Goal: Task Accomplishment & Management: Manage account settings

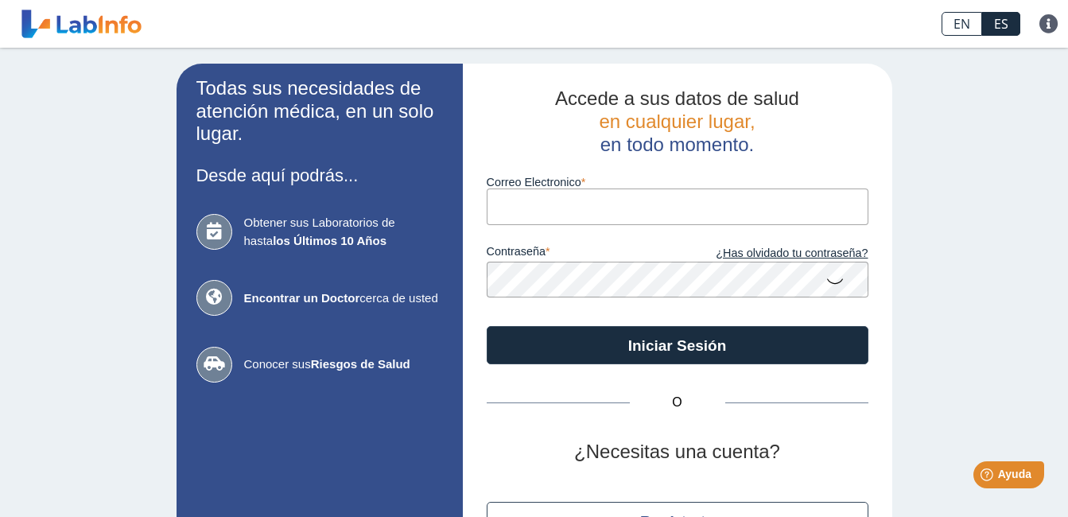
click at [518, 212] on input "Correo Electronico" at bounding box center [678, 207] width 382 height 36
type input "[EMAIL_ADDRESS][DOMAIN_NAME]"
click at [829, 282] on icon at bounding box center [835, 280] width 19 height 31
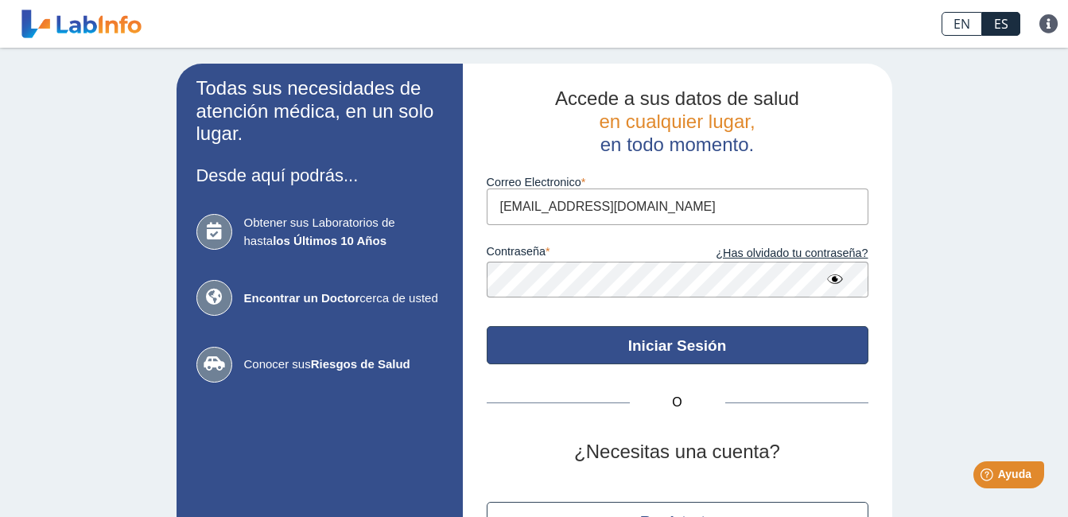
click at [760, 350] on button "Iniciar Sesión" at bounding box center [678, 345] width 382 height 38
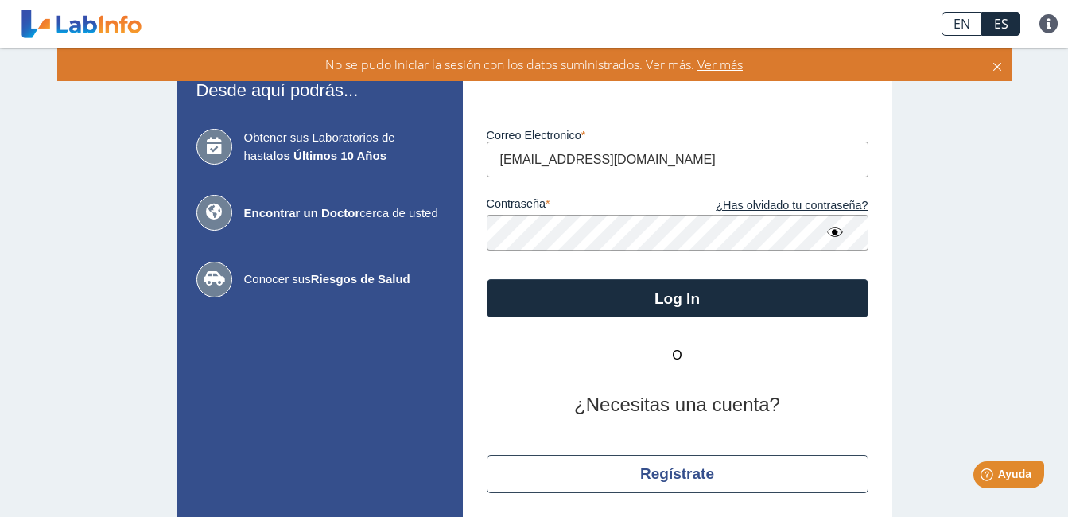
scroll to position [141, 0]
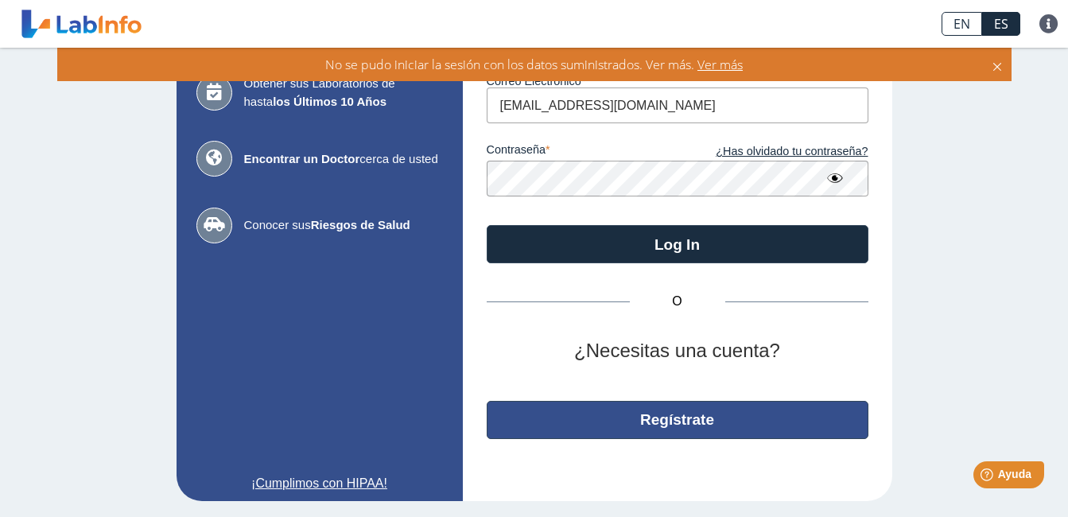
click at [799, 417] on button "Regístrate" at bounding box center [678, 420] width 382 height 38
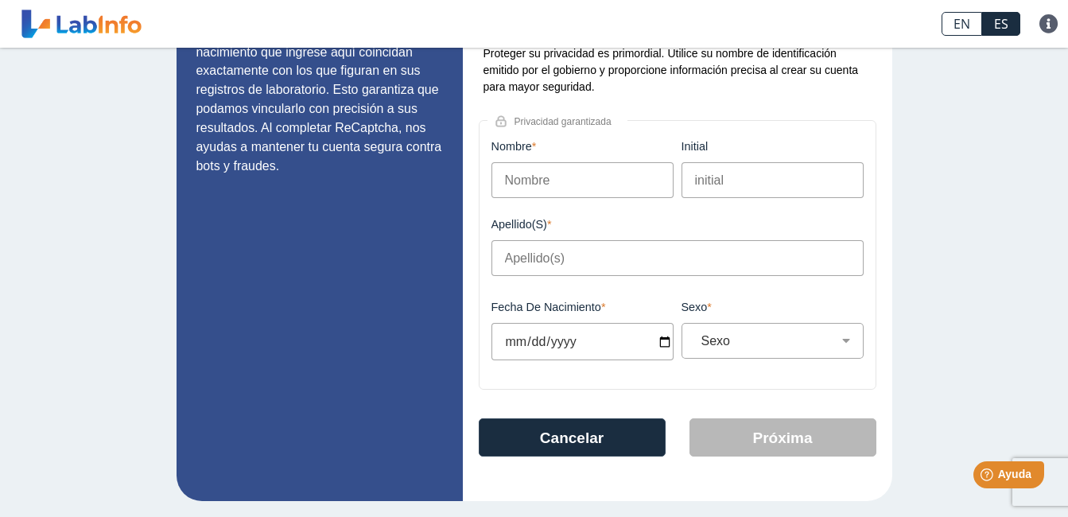
click at [551, 176] on input "Nombre" at bounding box center [583, 180] width 182 height 36
type input "[PERSON_NAME]"
click at [731, 178] on input "initial" at bounding box center [773, 180] width 182 height 36
type input "L"
click at [522, 265] on input "Apellido(s)" at bounding box center [678, 258] width 372 height 36
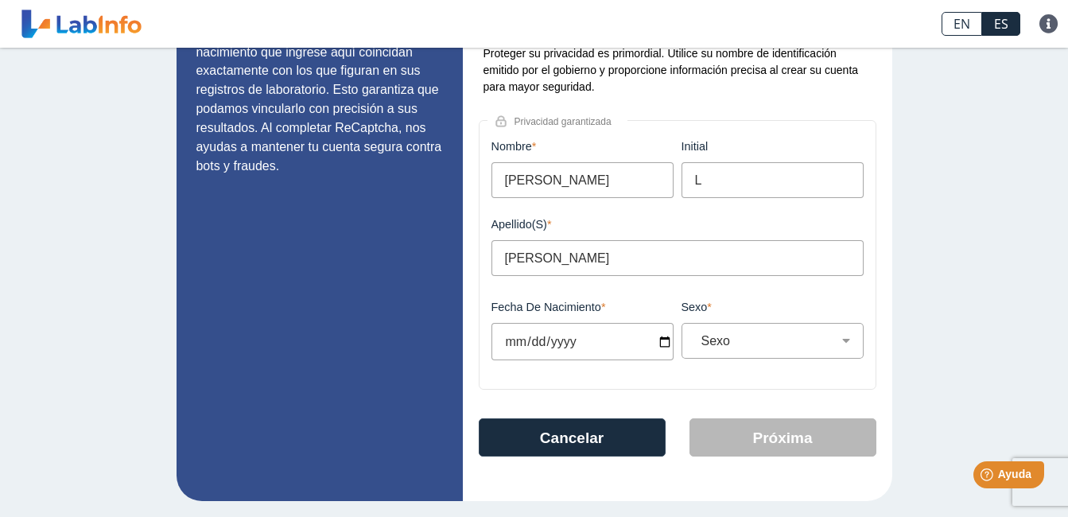
type input "Rosado Luciano"
click at [601, 348] on input "Fecha de Nacimiento" at bounding box center [583, 341] width 182 height 37
click at [557, 336] on input "Fecha de Nacimiento" at bounding box center [583, 341] width 182 height 37
click at [502, 336] on input "Fecha de Nacimiento" at bounding box center [583, 341] width 182 height 37
click at [657, 345] on input "Fecha de Nacimiento" at bounding box center [583, 341] width 182 height 37
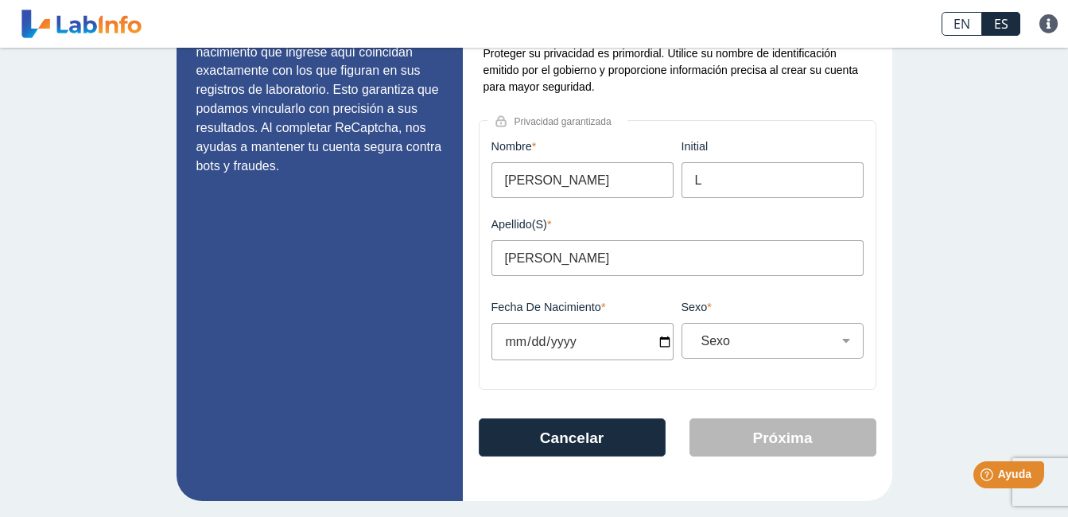
type input "1978-01-31"
click at [841, 347] on select "Sexo Masculino Femenino" at bounding box center [779, 340] width 168 height 15
select select "F"
click at [695, 338] on select "Sexo Masculino Femenino" at bounding box center [779, 340] width 168 height 15
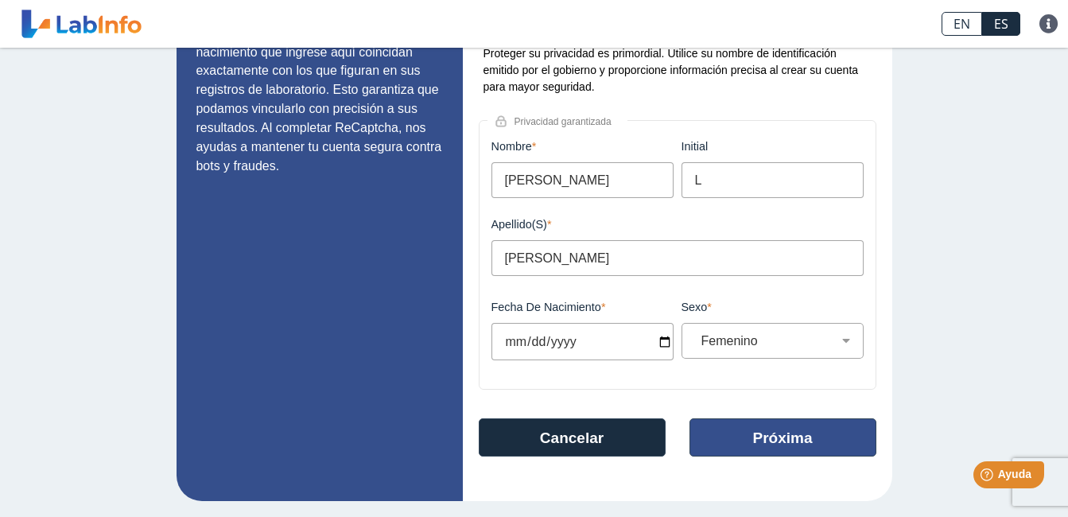
click at [787, 449] on button "Próxima" at bounding box center [783, 437] width 187 height 38
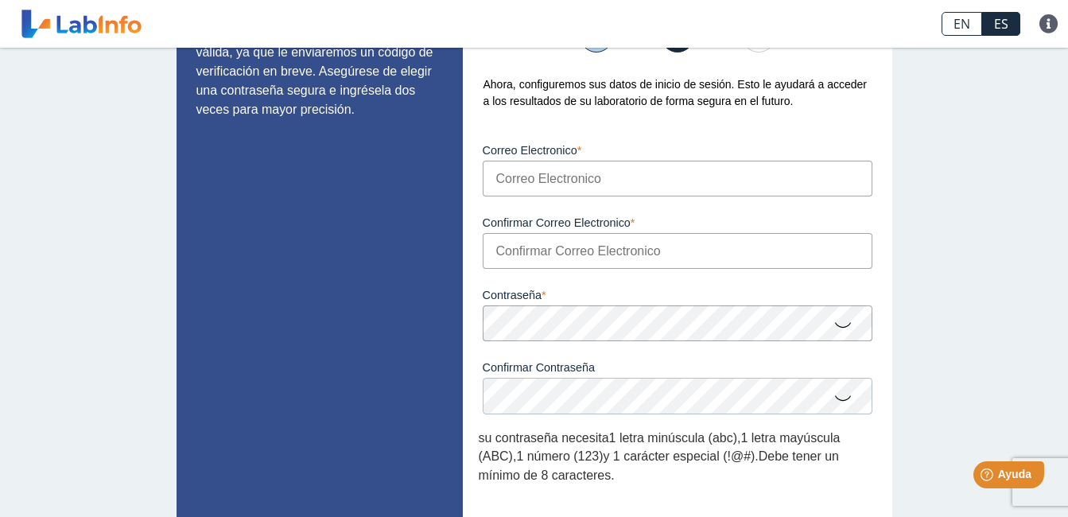
click at [585, 185] on input "Correo Electronico" at bounding box center [678, 179] width 390 height 36
type input "brosado@hospitalcastaner.com"
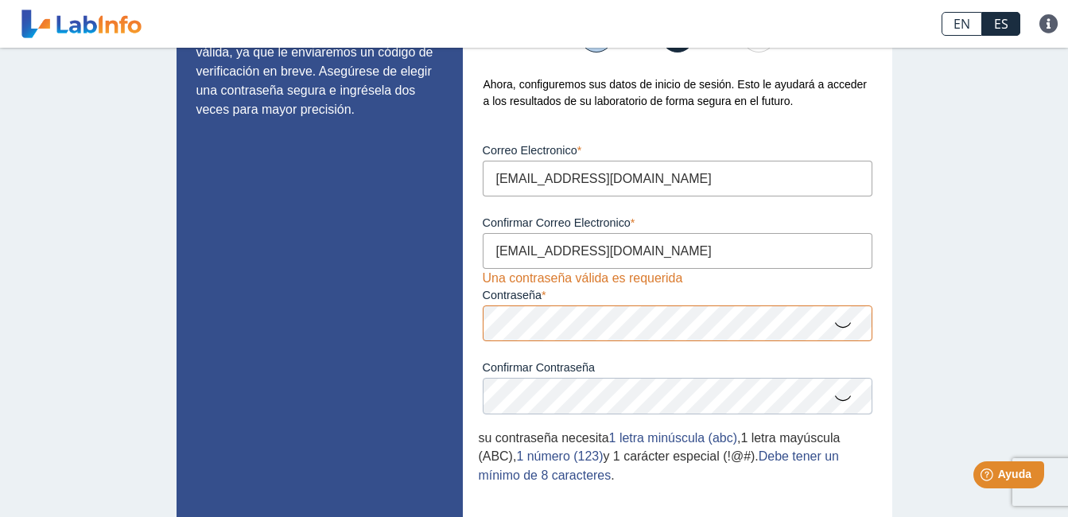
click at [834, 325] on icon at bounding box center [843, 324] width 19 height 31
click at [535, 309] on div "Contraseña Una contraseña válida es requerida" at bounding box center [678, 305] width 398 height 72
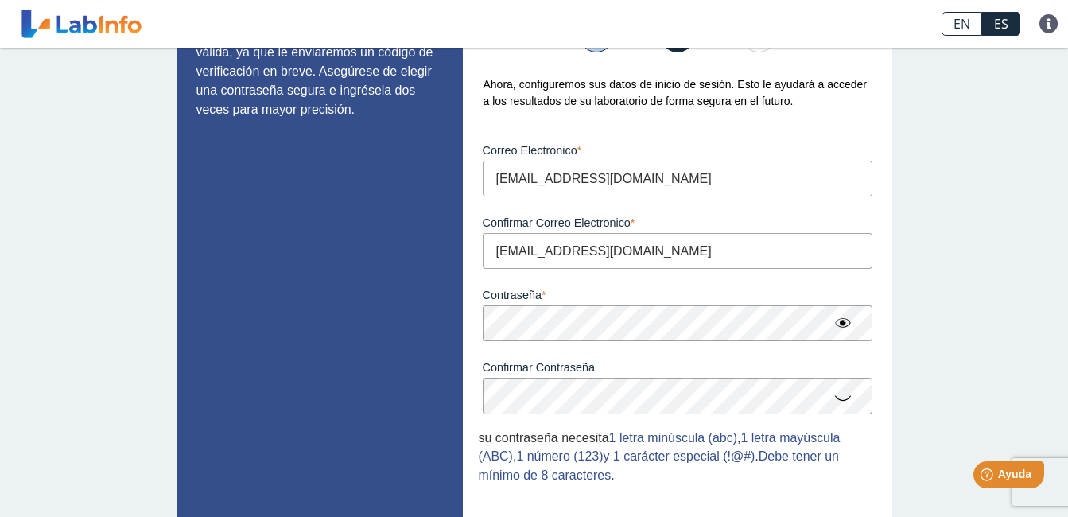
click at [838, 402] on icon at bounding box center [843, 397] width 19 height 31
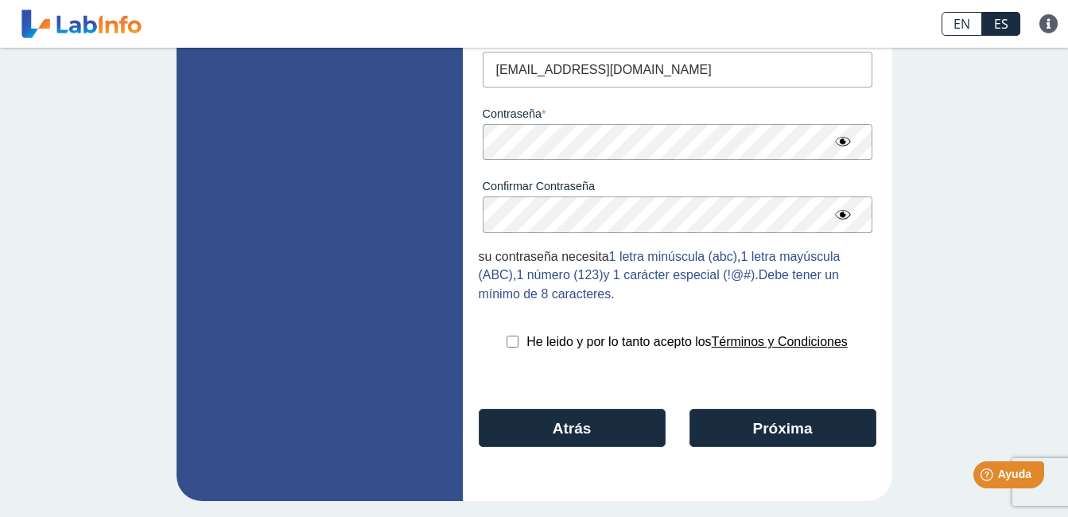
scroll to position [297, 0]
click at [507, 337] on input "checkbox" at bounding box center [513, 342] width 12 height 12
checkbox input "true"
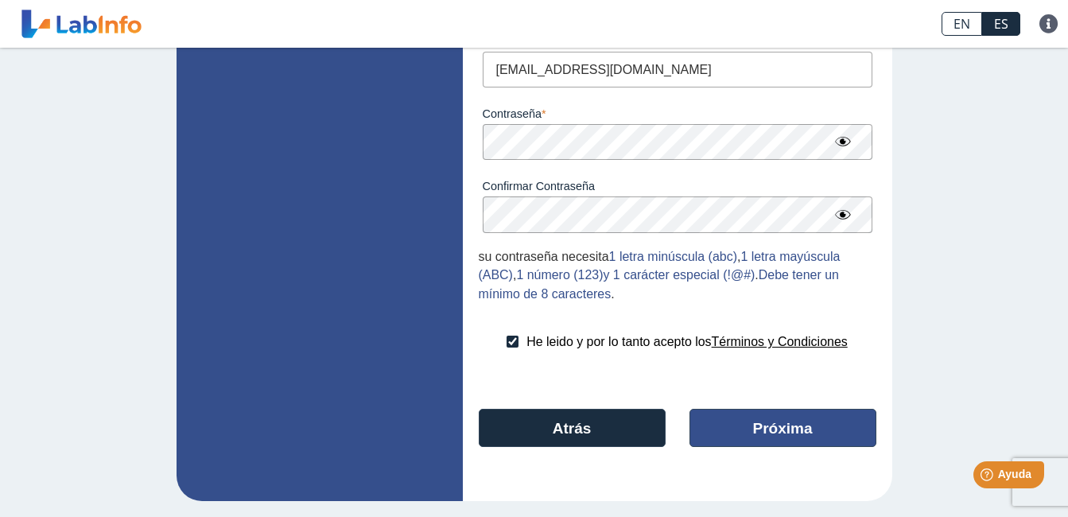
click at [760, 427] on button "Próxima" at bounding box center [783, 428] width 187 height 38
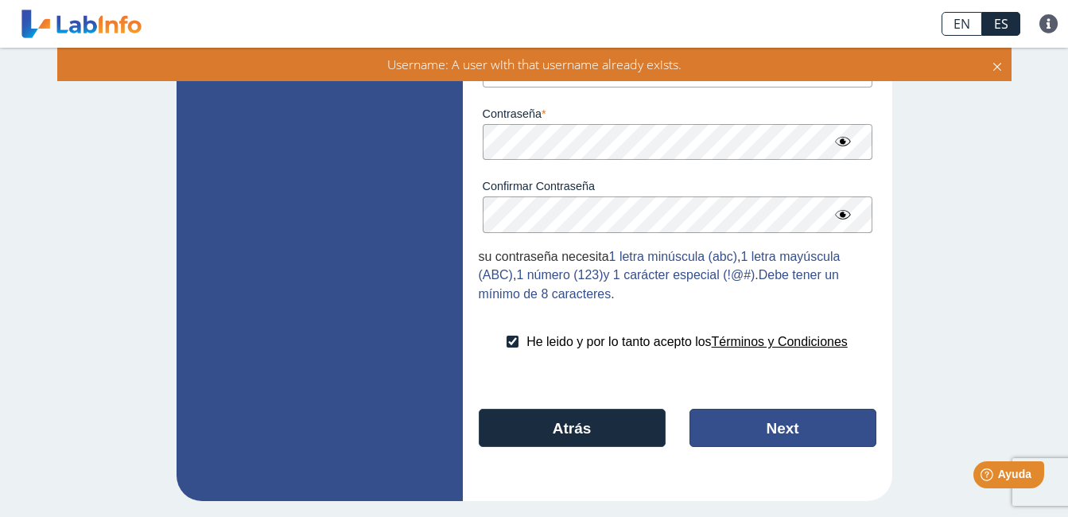
click at [765, 435] on button "Next" at bounding box center [783, 428] width 187 height 38
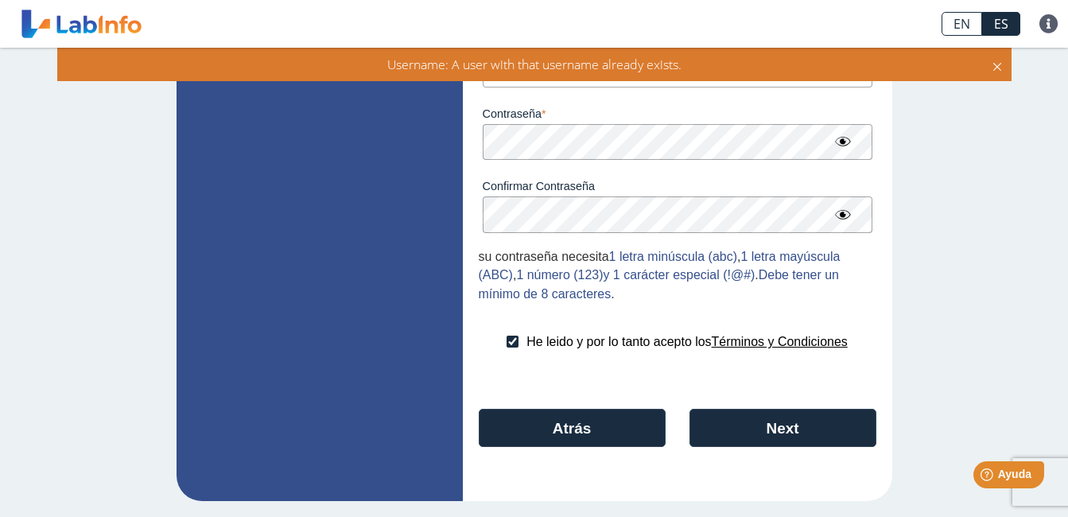
click at [991, 69] on icon at bounding box center [997, 64] width 13 height 17
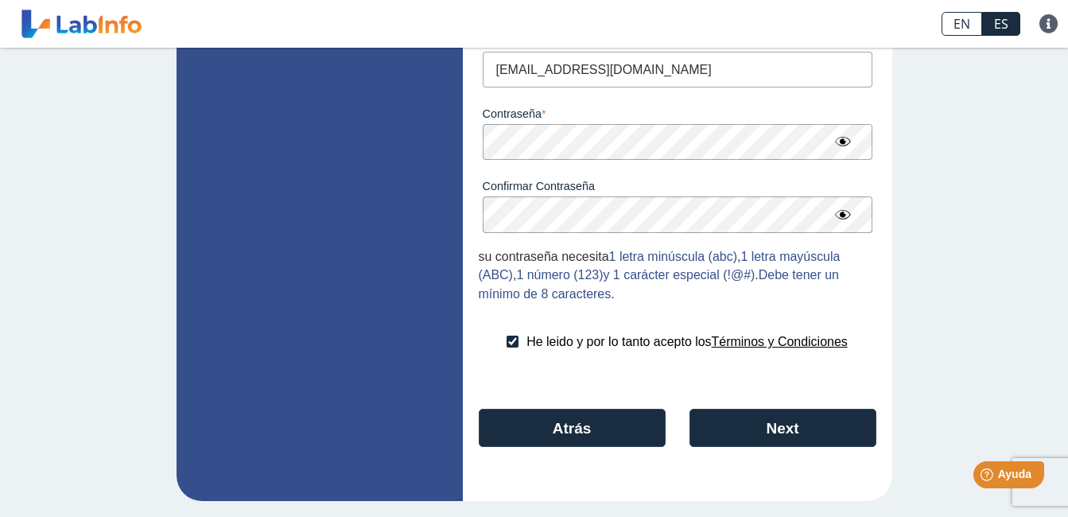
click at [813, 452] on div "Atrás Next" at bounding box center [678, 433] width 422 height 48
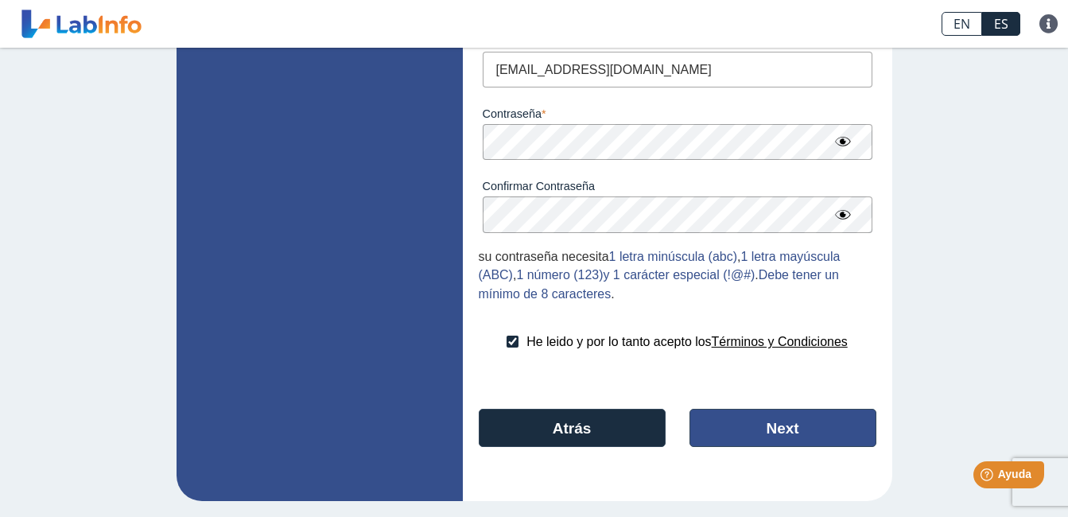
click at [815, 434] on button "Next" at bounding box center [783, 428] width 187 height 38
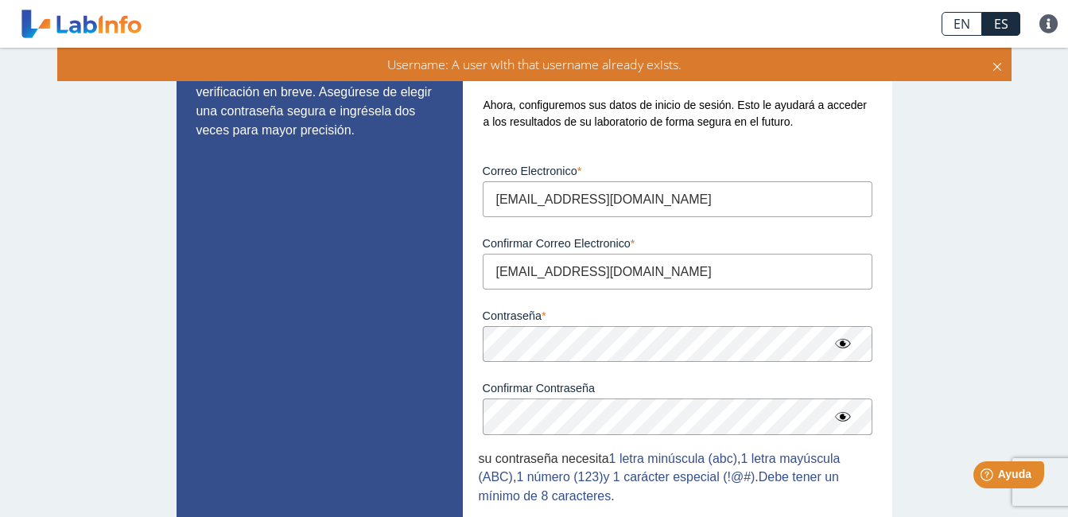
scroll to position [0, 0]
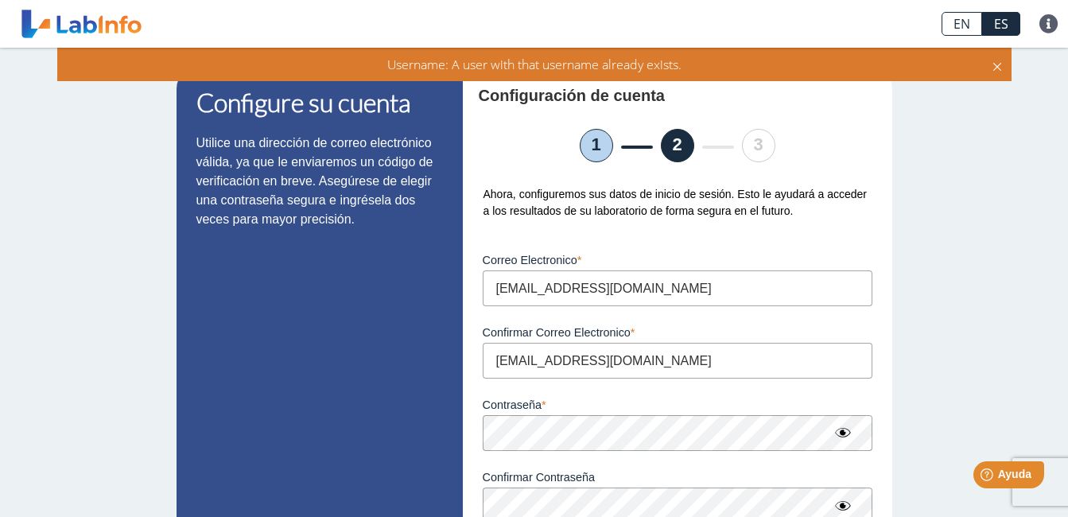
click at [673, 146] on li "2" at bounding box center [677, 145] width 33 height 33
click at [752, 145] on li "3" at bounding box center [758, 145] width 33 height 33
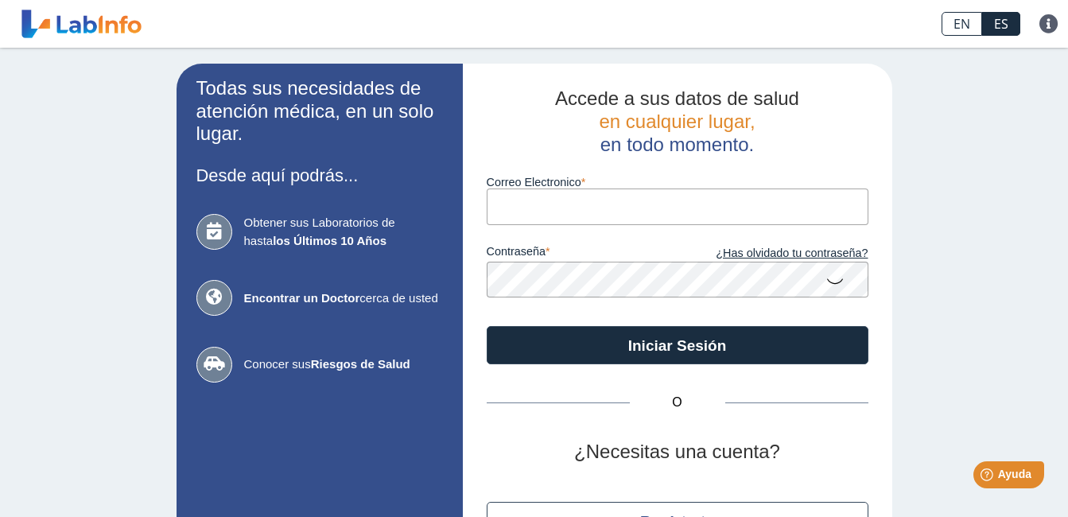
click at [582, 206] on input "Correo Electronico" at bounding box center [678, 207] width 382 height 36
type input "[EMAIL_ADDRESS][DOMAIN_NAME]"
click at [830, 282] on icon at bounding box center [835, 280] width 19 height 31
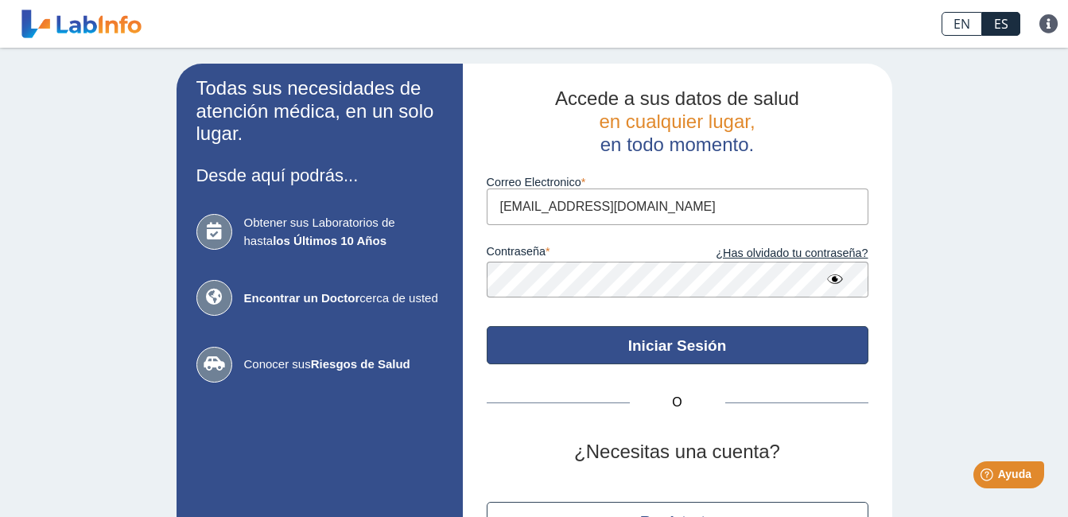
click at [760, 352] on button "Iniciar Sesión" at bounding box center [678, 345] width 382 height 38
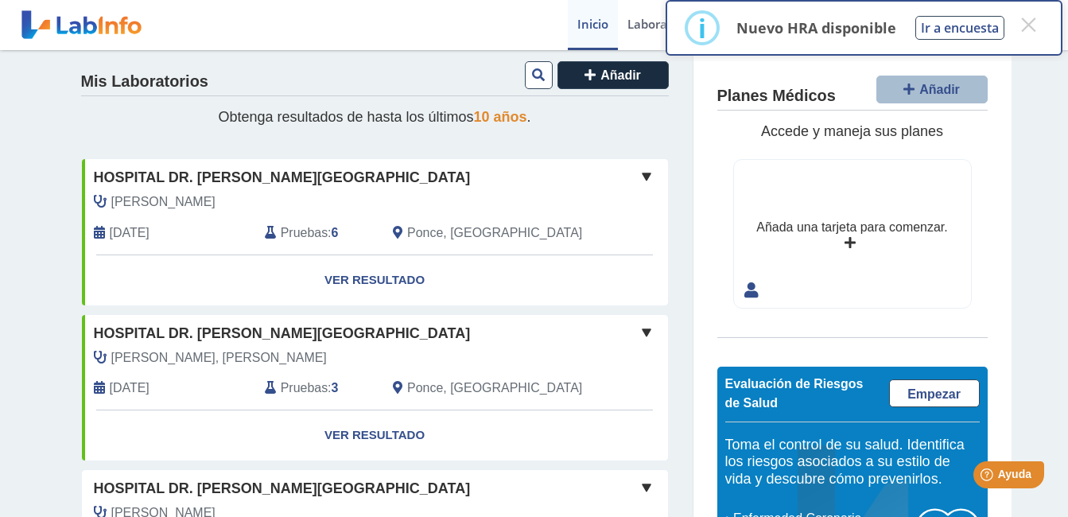
scroll to position [17, 0]
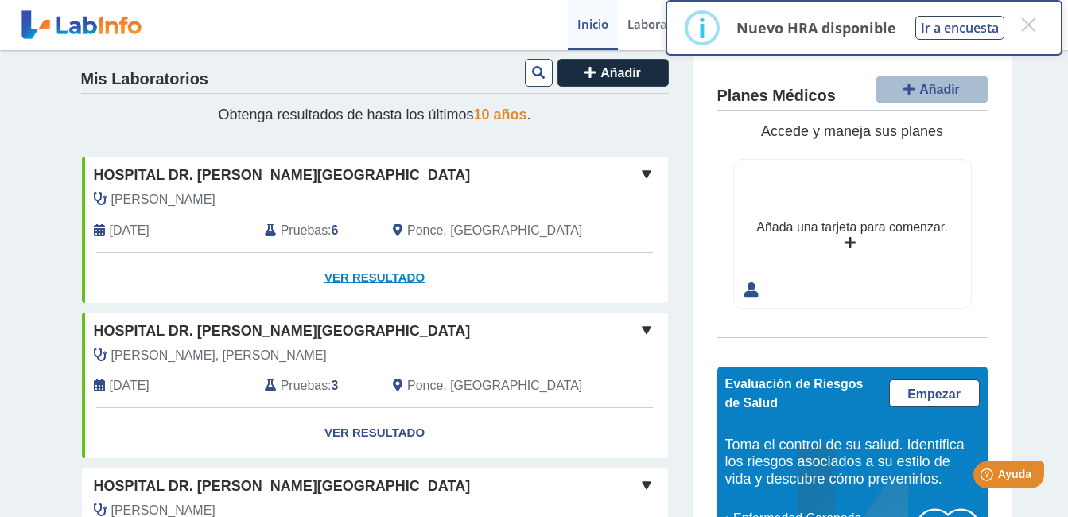
click at [361, 277] on link "Ver Resultado" at bounding box center [375, 278] width 586 height 50
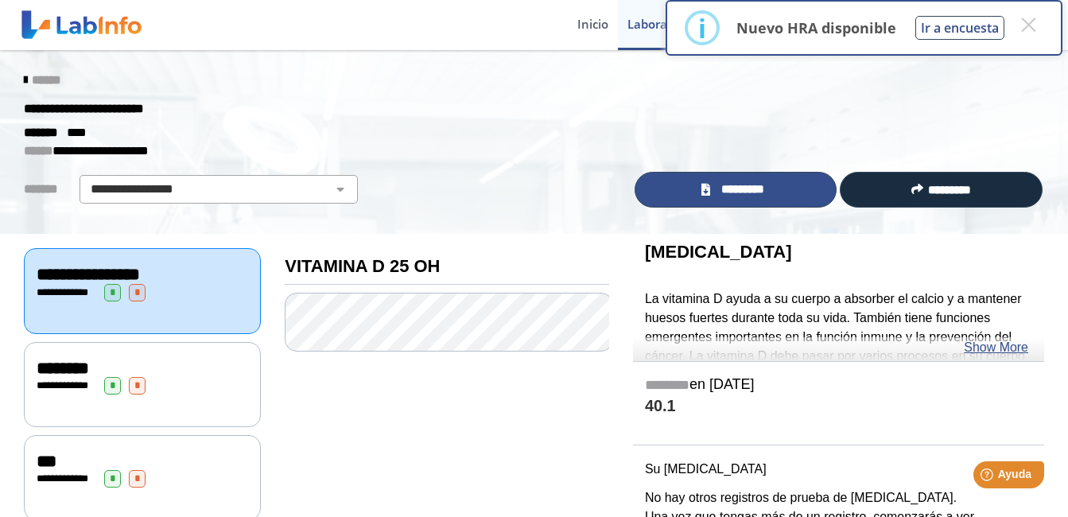
click at [724, 192] on span "*********" at bounding box center [742, 190] width 55 height 18
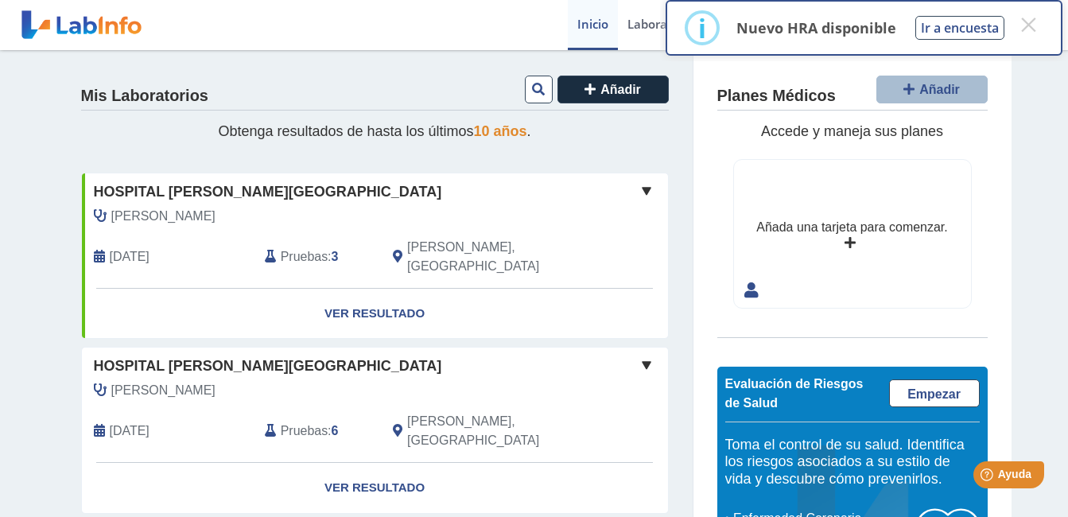
click at [537, 356] on div "Hospital [PERSON_NAME], [PERSON_NAME]" at bounding box center [375, 366] width 586 height 21
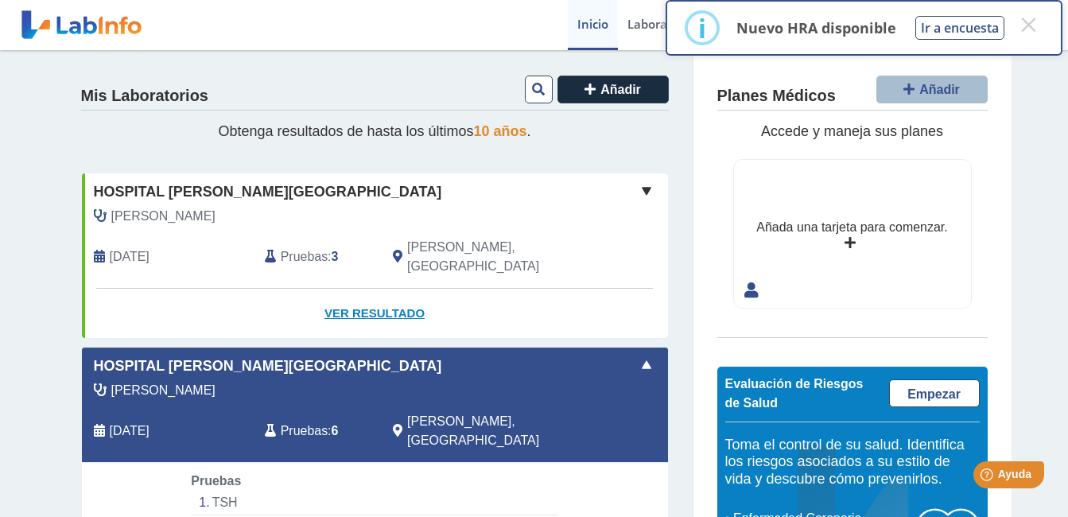
click at [387, 300] on link "Ver Resultado" at bounding box center [375, 314] width 586 height 50
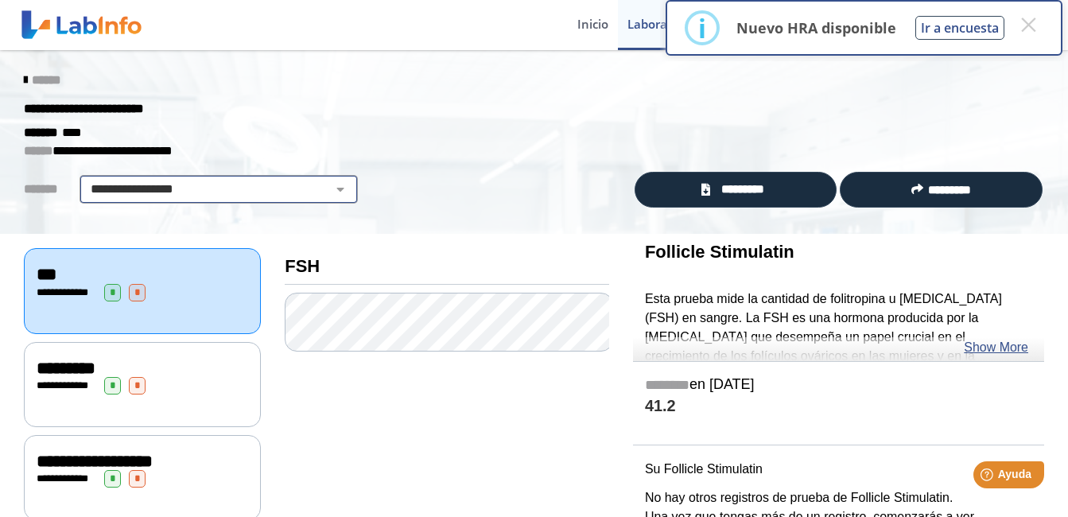
click at [330, 189] on select "**********" at bounding box center [218, 189] width 269 height 19
click at [440, 99] on div "**********" at bounding box center [534, 109] width 1044 height 29
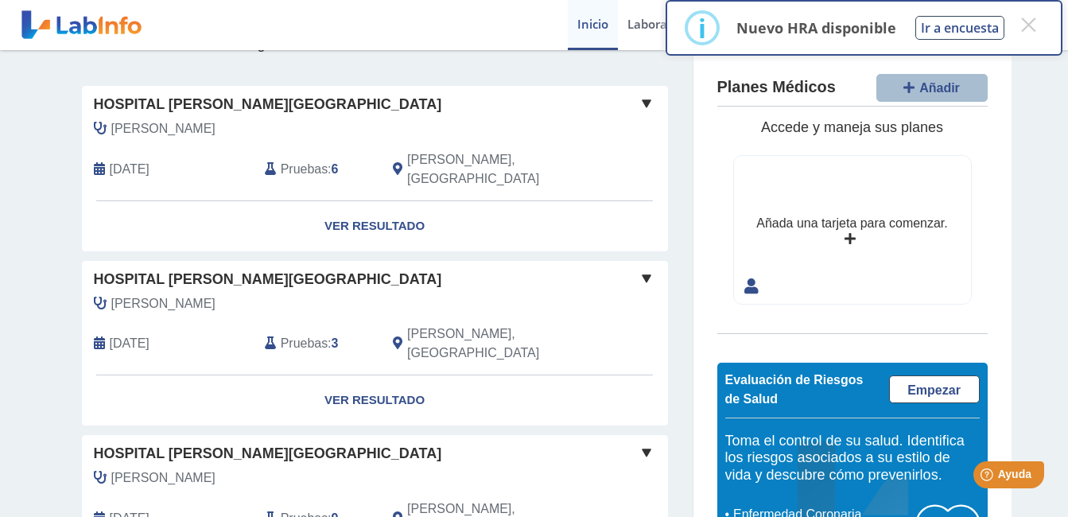
scroll to position [166, 0]
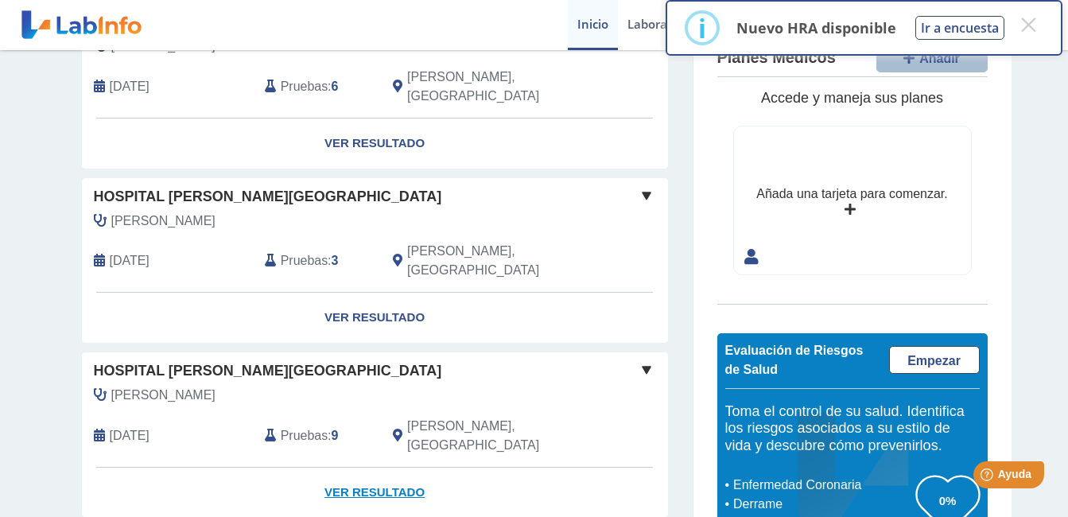
click at [381, 468] on link "Ver Resultado" at bounding box center [375, 493] width 586 height 50
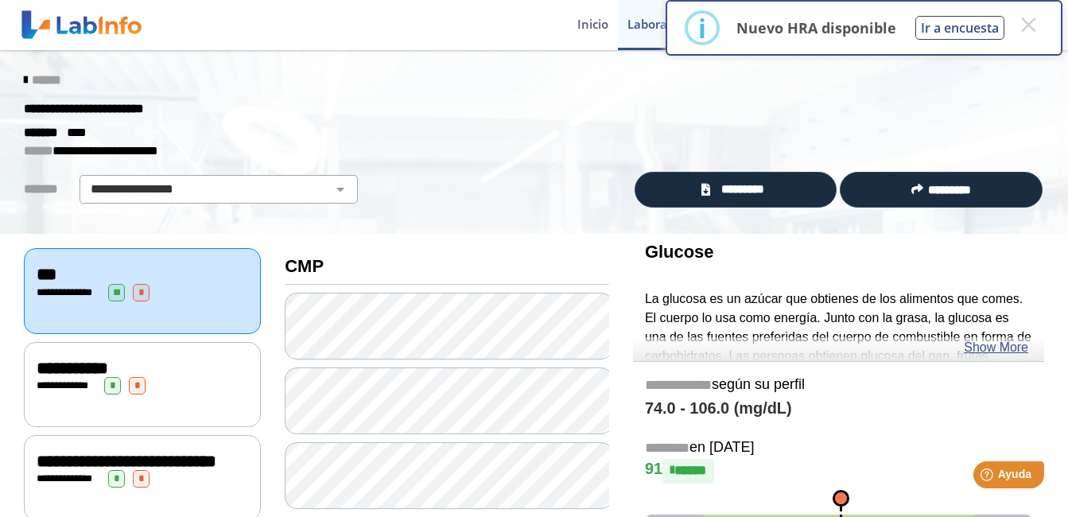
click at [1006, 53] on div at bounding box center [863, 52] width 393 height 4
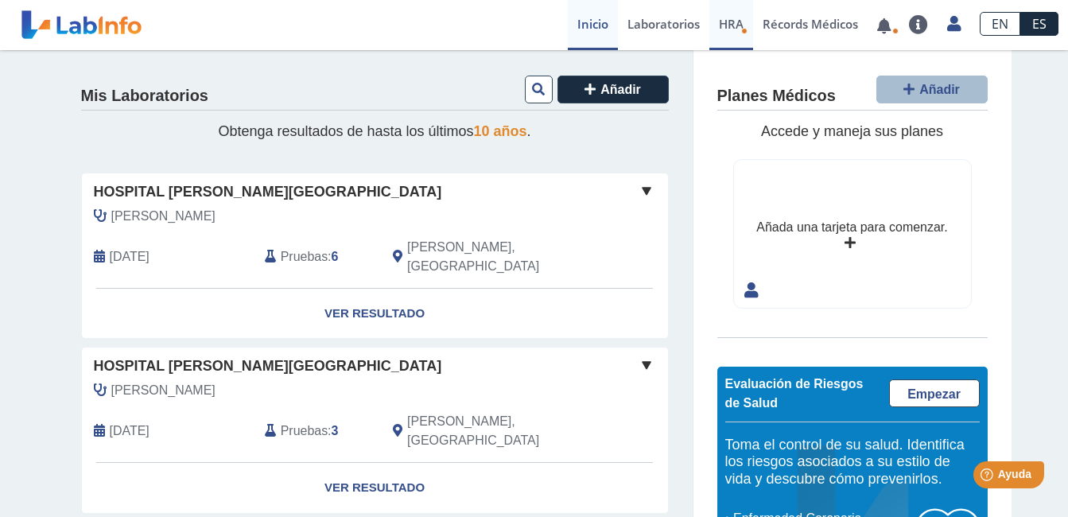
click at [733, 27] on span "HRA" at bounding box center [731, 24] width 25 height 16
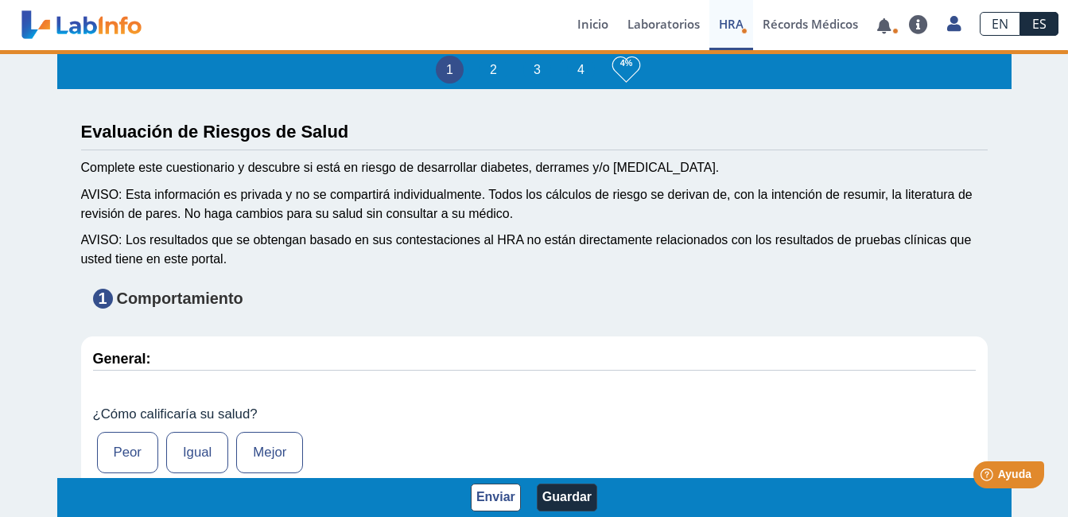
type input "Brenda Rosado Luciano"
type input "1978-01-31"
select select
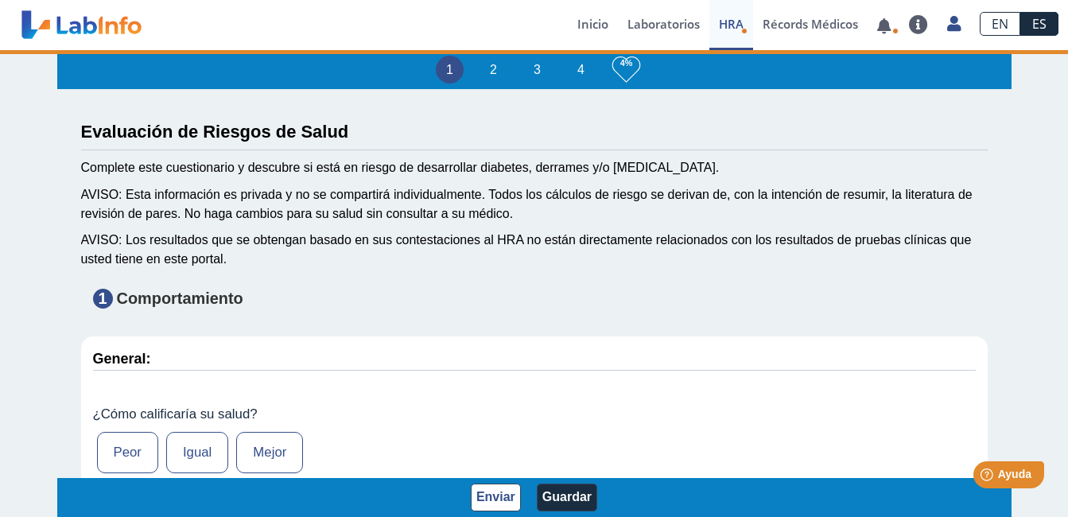
select select
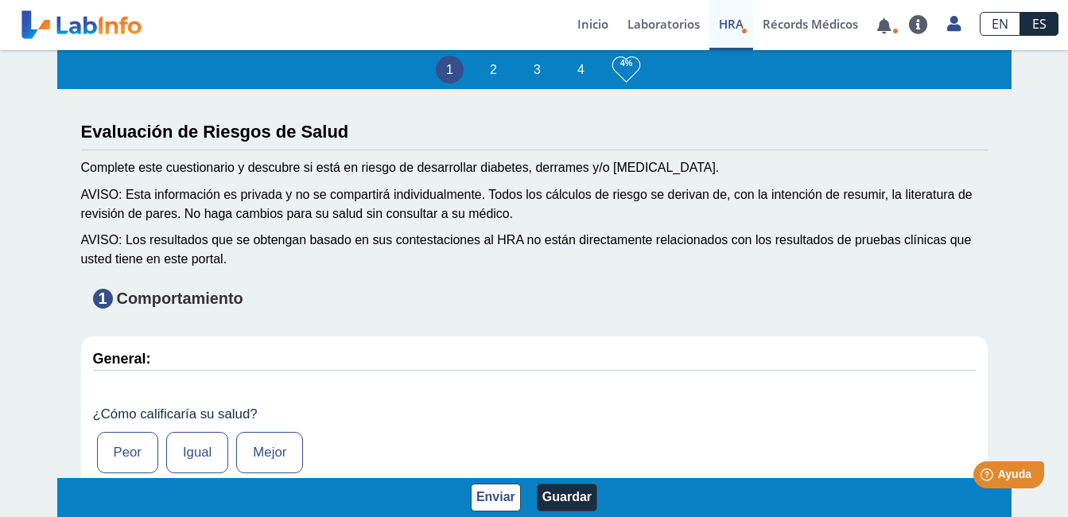
scroll to position [2, 0]
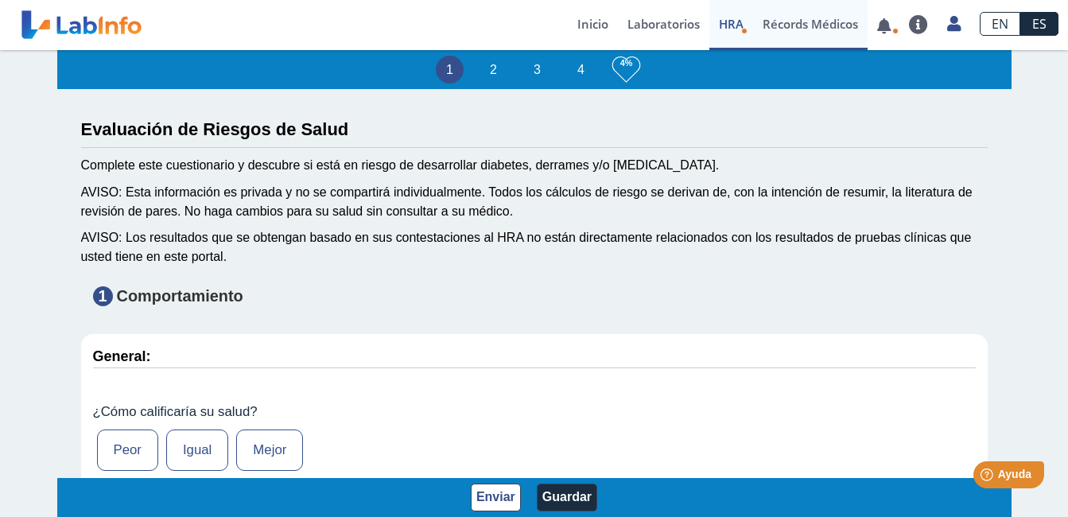
click at [797, 24] on link "Récords Médicos" at bounding box center [810, 25] width 115 height 50
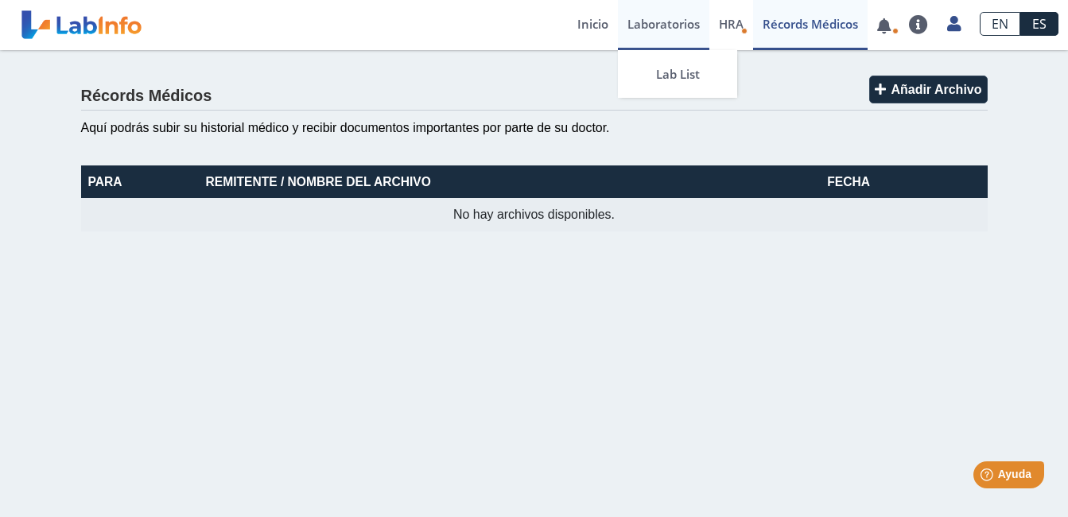
click at [665, 20] on link "Laboratorios" at bounding box center [663, 25] width 91 height 50
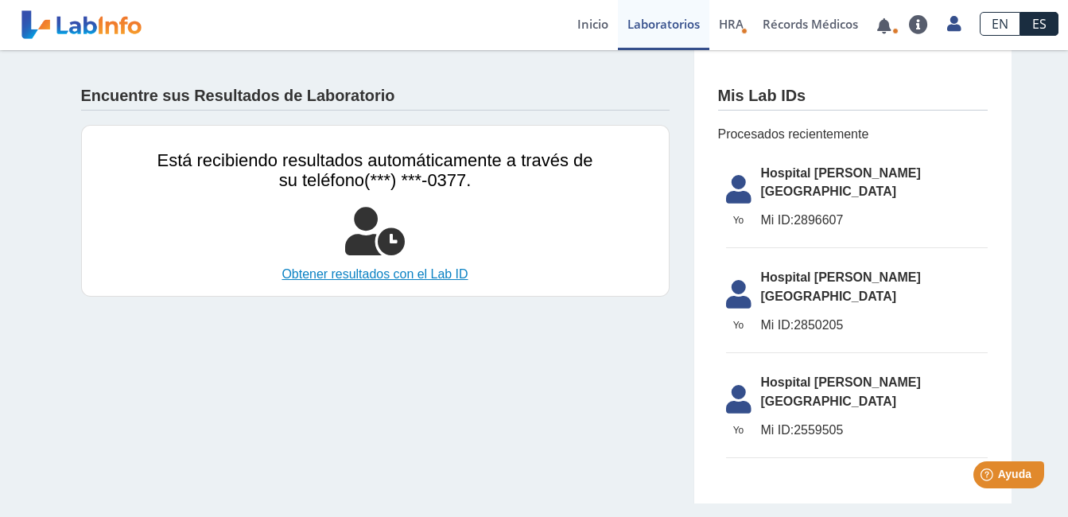
click at [430, 274] on link "Obtener resultados con el Lab ID" at bounding box center [375, 274] width 436 height 19
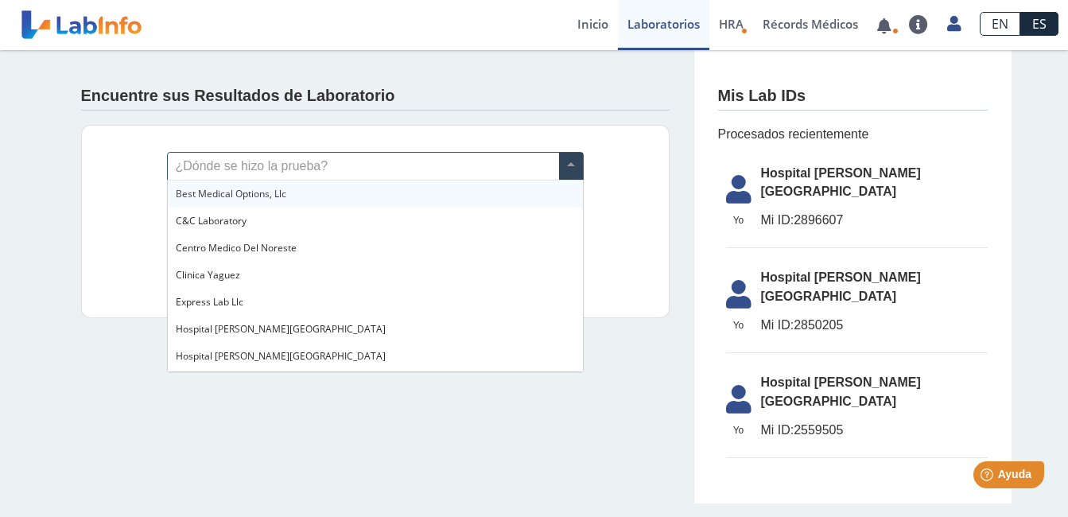
click at [308, 157] on input "text" at bounding box center [375, 166] width 415 height 27
click at [278, 333] on span "Hospital [PERSON_NAME], [PERSON_NAME]" at bounding box center [281, 329] width 210 height 14
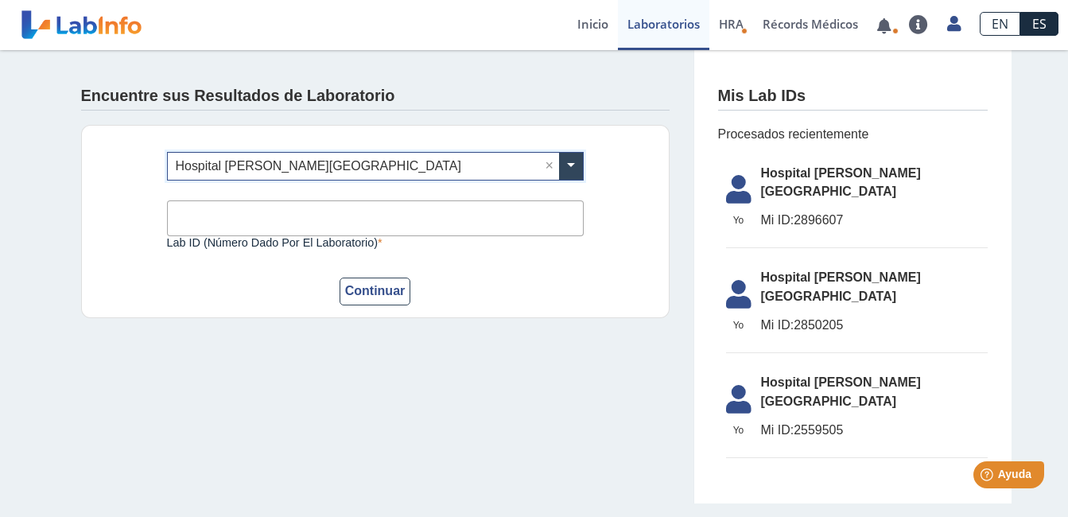
click at [332, 222] on input "Lab ID (número dado por el laboratorio)" at bounding box center [375, 218] width 417 height 36
click at [335, 224] on input "Lab ID (número dado por el laboratorio)" at bounding box center [375, 218] width 417 height 36
type input "2896607"
click at [375, 289] on button "Continuar" at bounding box center [376, 292] width 72 height 28
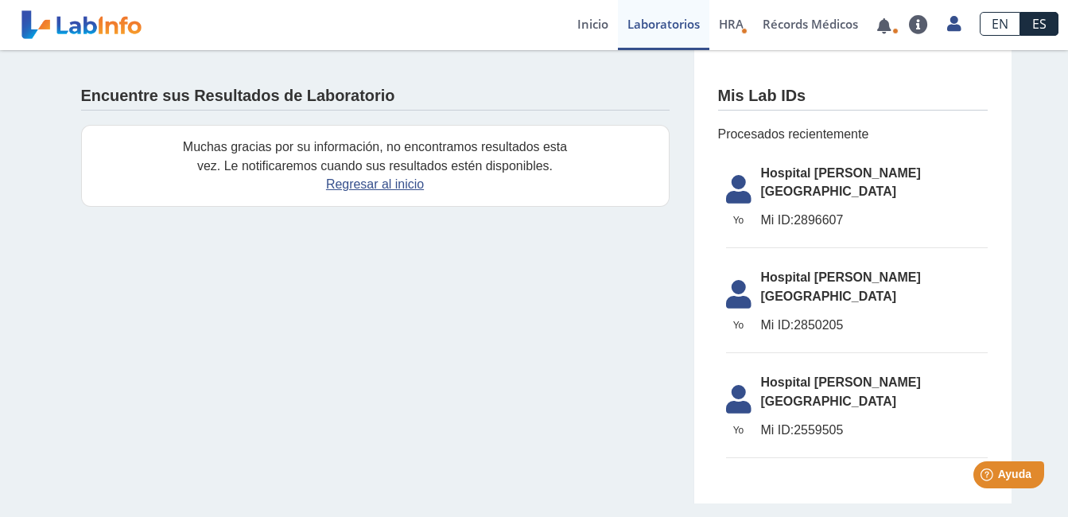
click at [379, 288] on app-lab-results-create "Encuentre sus Resultados de Laboratorio Muchas gracias por su información, no e…" at bounding box center [534, 276] width 955 height 453
click at [378, 189] on link "Regresar al inicio" at bounding box center [375, 184] width 98 height 14
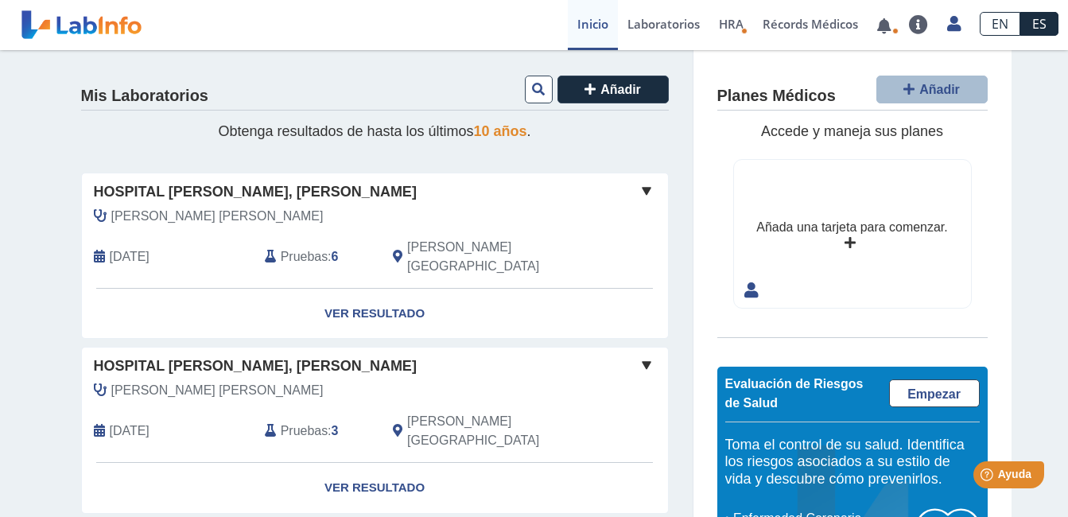
click at [1032, 21] on link "ES" at bounding box center [1040, 24] width 38 height 24
click at [991, 26] on link "EN" at bounding box center [1000, 24] width 41 height 24
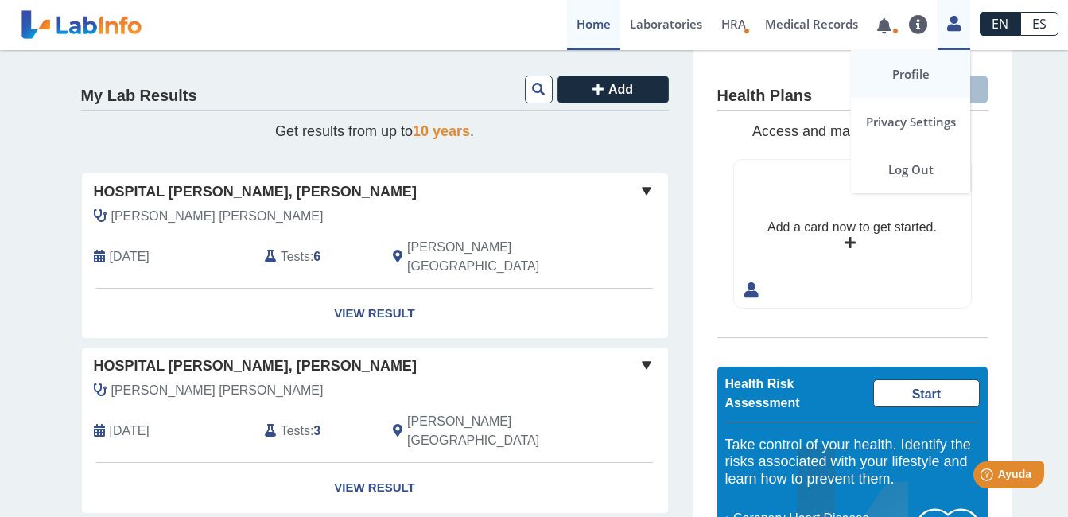
click at [907, 72] on link "Profile" at bounding box center [910, 74] width 119 height 48
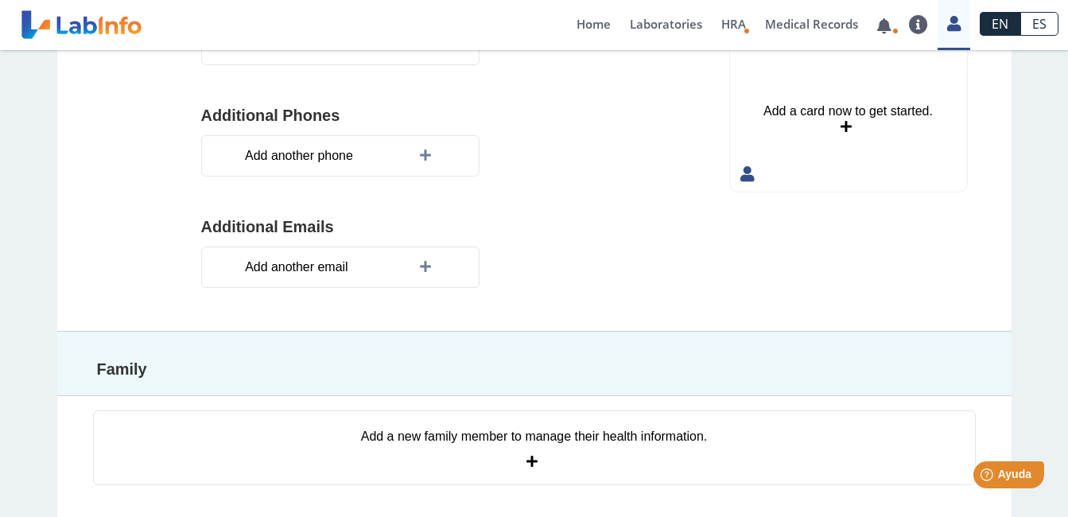
scroll to position [370, 0]
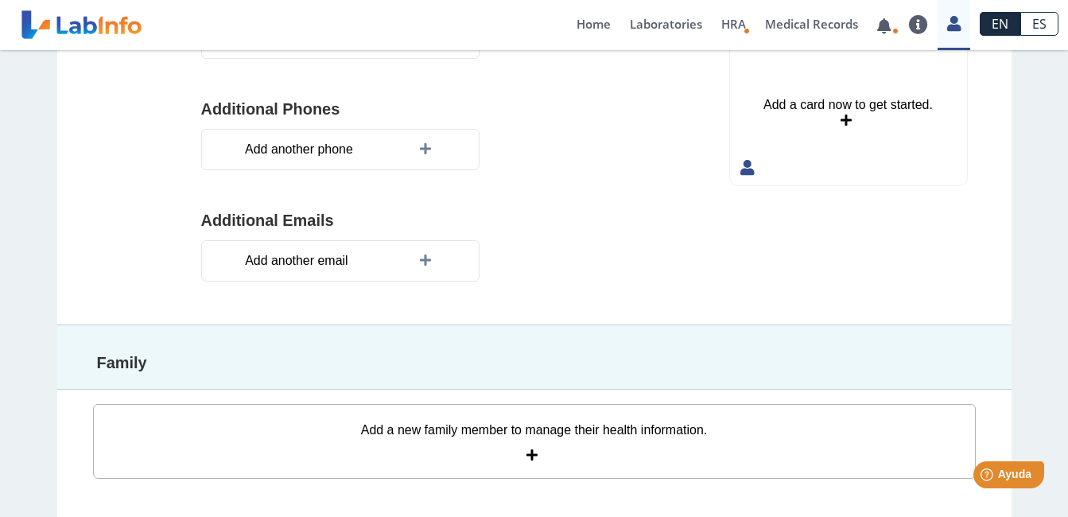
click at [527, 455] on icon at bounding box center [535, 455] width 16 height 13
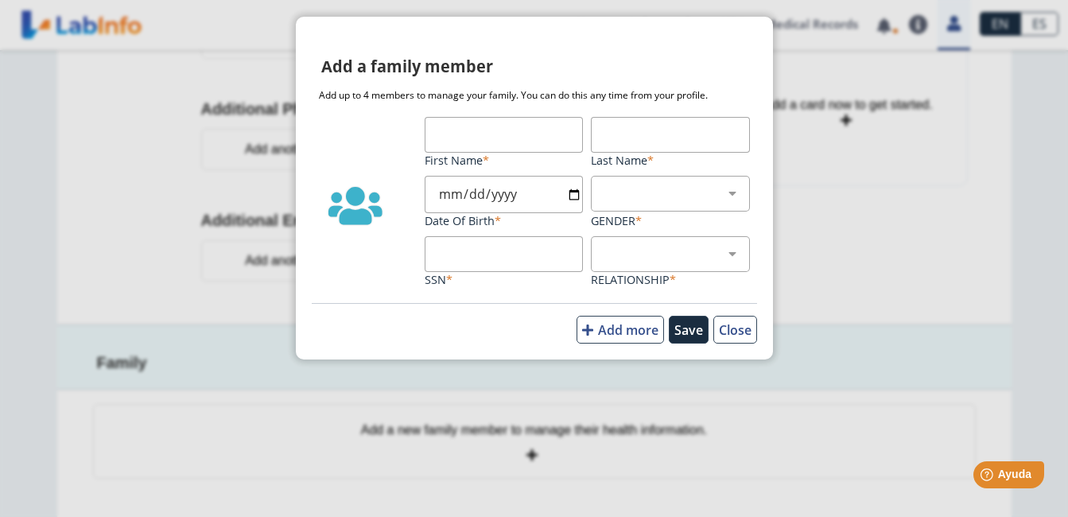
click at [478, 130] on input "First Name" at bounding box center [504, 135] width 159 height 36
type input "Joeliz"
click at [611, 137] on input "Last Name" at bounding box center [670, 135] width 159 height 36
type input "[PERSON_NAME]"
click at [627, 190] on select "[DEMOGRAPHIC_DATA] [DEMOGRAPHIC_DATA]" at bounding box center [691, 193] width 173 height 15
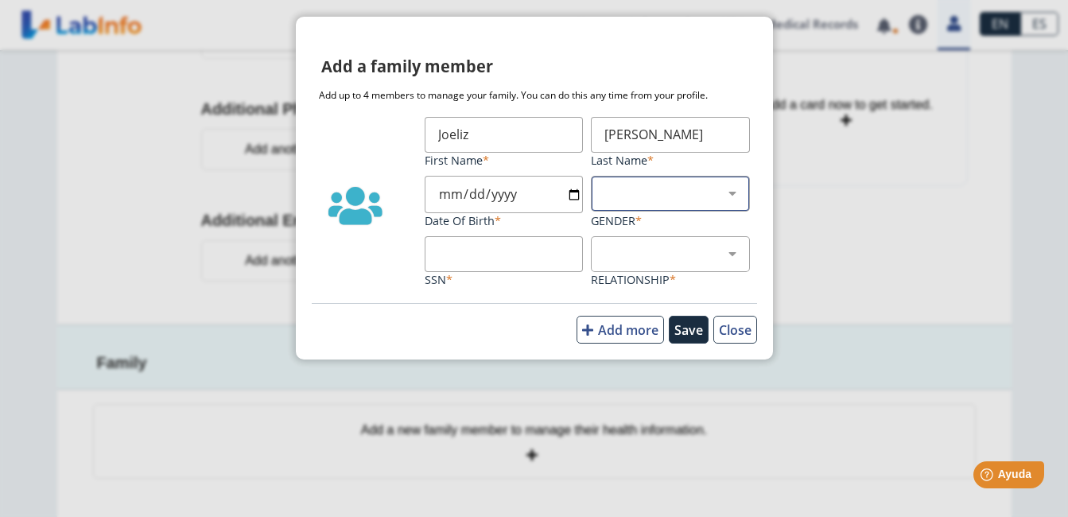
select select "2"
click at [605, 186] on select "[DEMOGRAPHIC_DATA] [DEMOGRAPHIC_DATA]" at bounding box center [691, 193] width 173 height 15
click at [561, 193] on input "Date of Birth" at bounding box center [504, 194] width 159 height 37
click at [573, 196] on input "Date of Birth" at bounding box center [504, 194] width 159 height 37
type input "[DATE]"
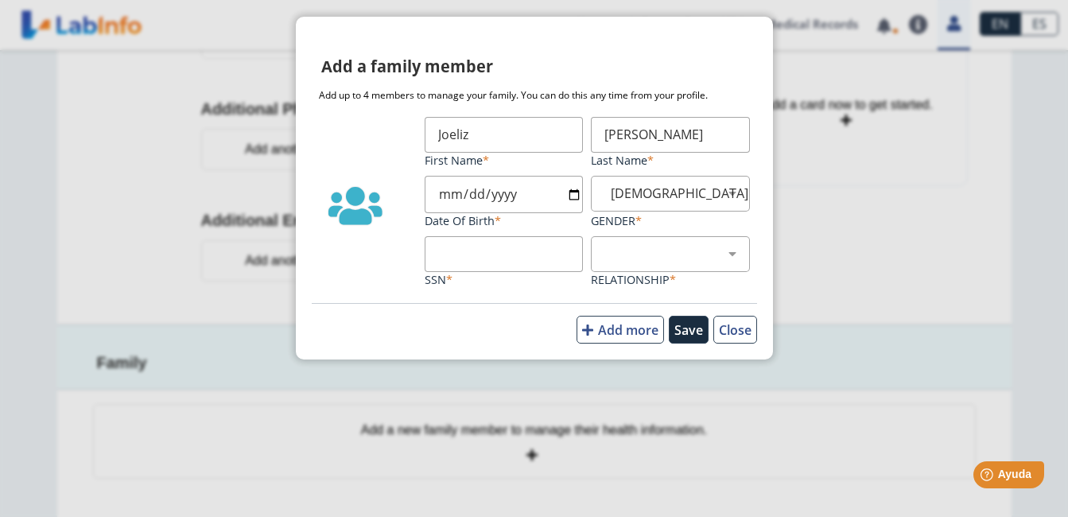
click at [508, 243] on input "SSN" at bounding box center [504, 254] width 159 height 36
click at [523, 188] on input "[DATE]" at bounding box center [504, 194] width 159 height 37
click at [481, 259] on input "SSN" at bounding box center [504, 254] width 159 height 36
click at [480, 257] on input "SSN" at bounding box center [504, 254] width 159 height 36
click at [632, 245] on div "Child Parent Partner Other" at bounding box center [670, 254] width 159 height 36
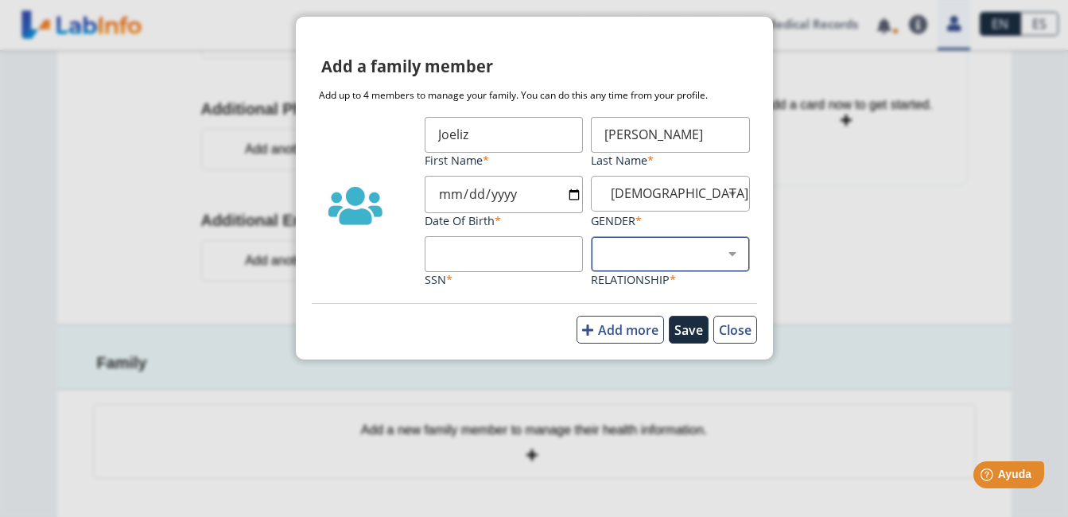
click at [733, 255] on select "Child Parent Partner Other" at bounding box center [677, 254] width 145 height 15
select select "2"
click at [605, 247] on select "Child Parent Partner Other" at bounding box center [677, 254] width 145 height 15
click at [733, 251] on select "Child Parent Partner Other" at bounding box center [677, 254] width 145 height 15
click at [459, 250] on input "SSN" at bounding box center [504, 254] width 159 height 36
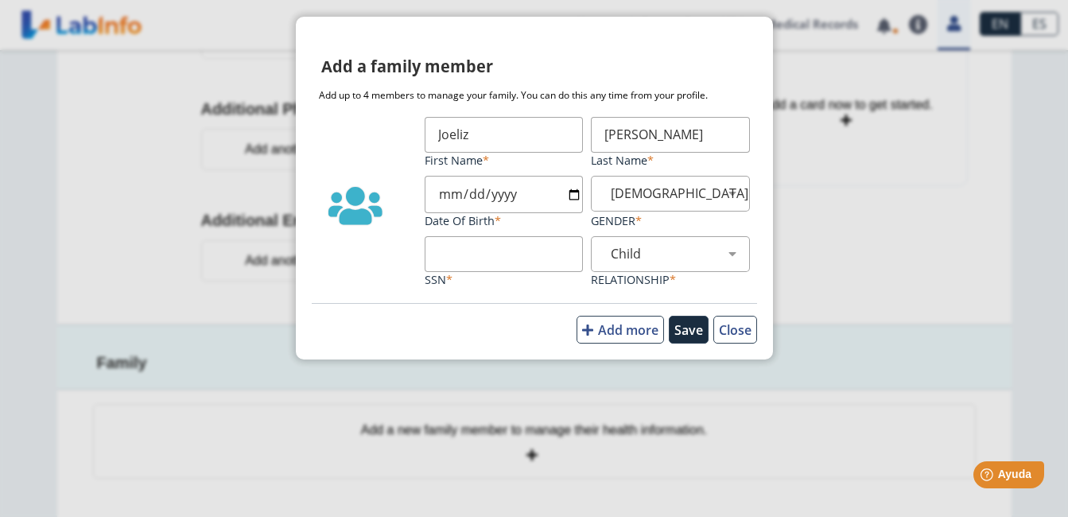
drag, startPoint x: 458, startPoint y: 259, endPoint x: 459, endPoint y: 250, distance: 8.8
click at [459, 250] on input "SSN" at bounding box center [504, 254] width 159 height 36
click at [733, 331] on button "Close" at bounding box center [736, 330] width 44 height 28
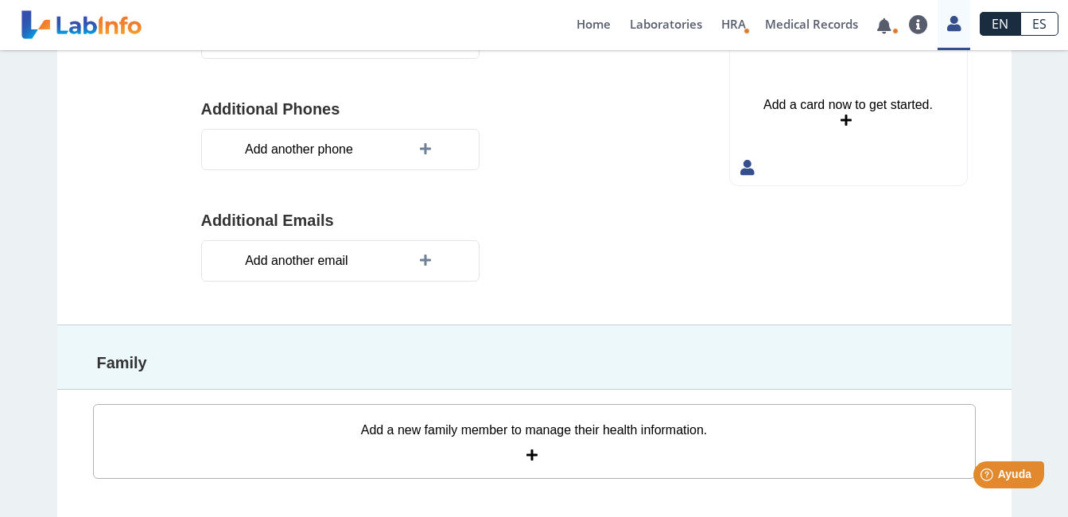
click at [665, 429] on div "Add a new family member to manage their health information." at bounding box center [534, 430] width 346 height 19
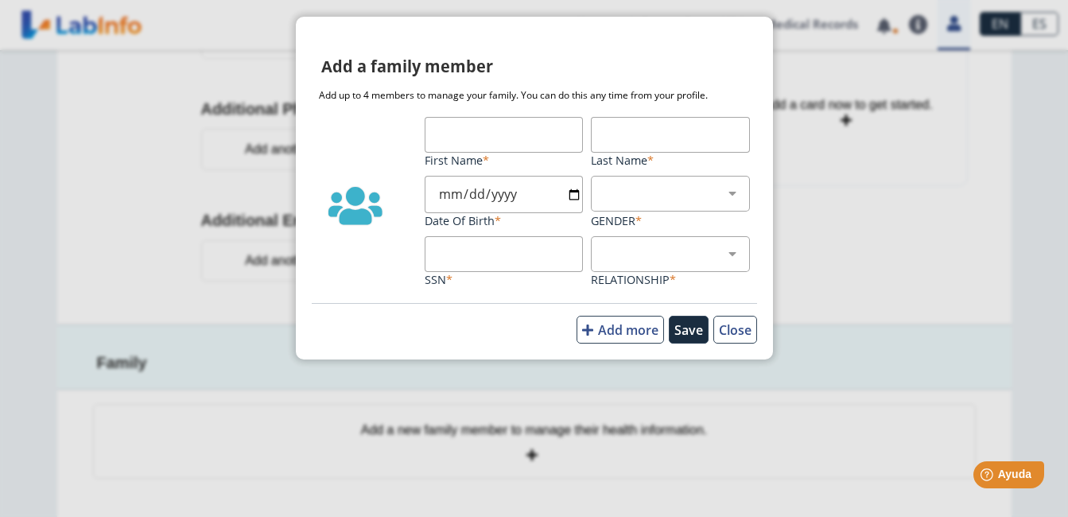
click at [528, 458] on ngb-modal-window "Add a family member Add up to 4 members to manage your family. You can do this …" at bounding box center [534, 258] width 1068 height 517
drag, startPoint x: 472, startPoint y: 126, endPoint x: 461, endPoint y: 126, distance: 10.4
click at [461, 126] on input "First Name" at bounding box center [504, 135] width 159 height 36
type input "Joeliz"
type input "[PERSON_NAME]"
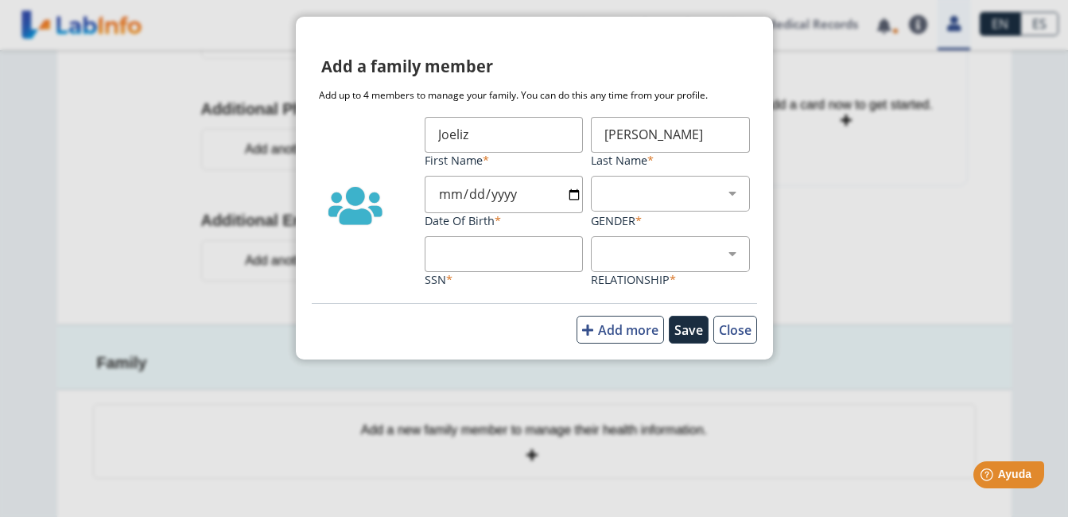
type input "[DATE]"
click at [738, 200] on select "[DEMOGRAPHIC_DATA] [DEMOGRAPHIC_DATA]" at bounding box center [691, 193] width 173 height 15
select select "2"
click at [605, 186] on select "[DEMOGRAPHIC_DATA] [DEMOGRAPHIC_DATA]" at bounding box center [691, 193] width 173 height 15
click at [490, 256] on input "SSN" at bounding box center [504, 254] width 159 height 36
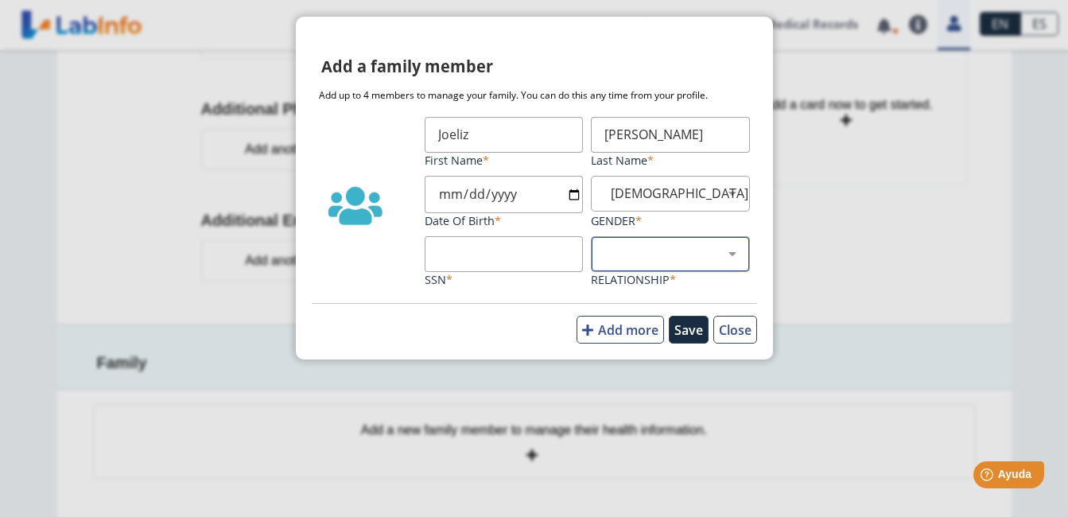
click at [724, 255] on select "Child Parent Partner Other" at bounding box center [677, 254] width 145 height 15
click at [511, 249] on input "SSN" at bounding box center [504, 254] width 159 height 36
click at [688, 323] on button "Save" at bounding box center [689, 330] width 40 height 28
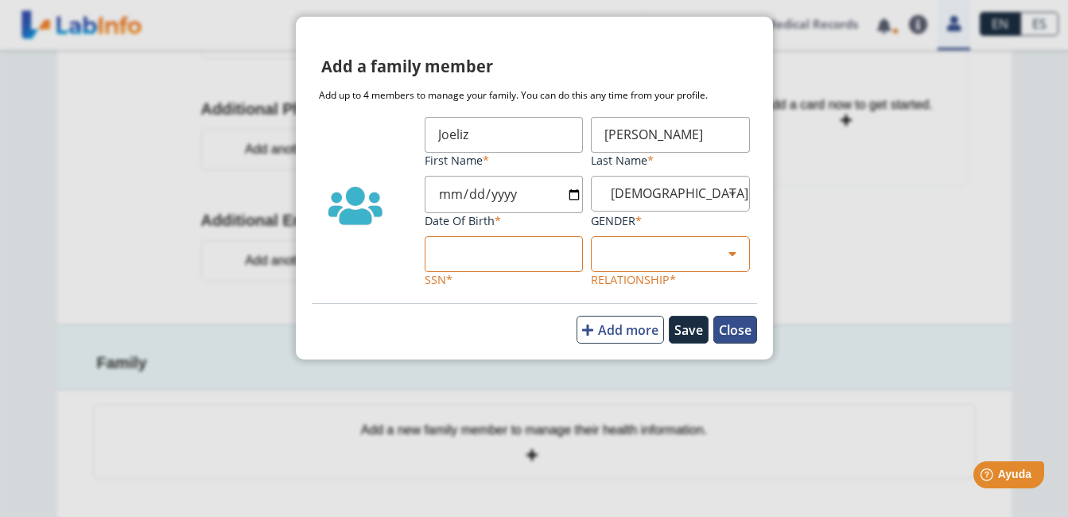
click at [743, 333] on button "Close" at bounding box center [736, 330] width 44 height 28
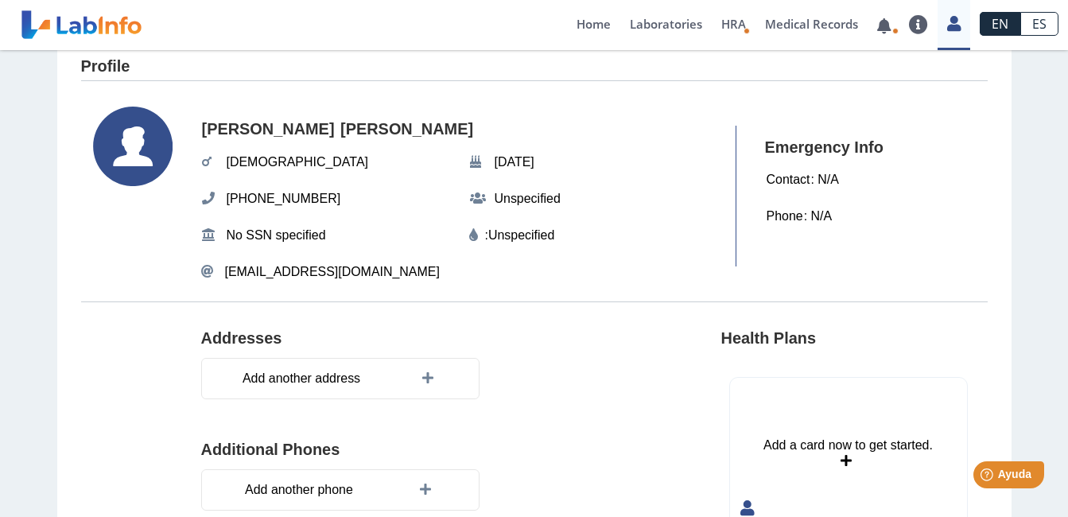
scroll to position [0, 0]
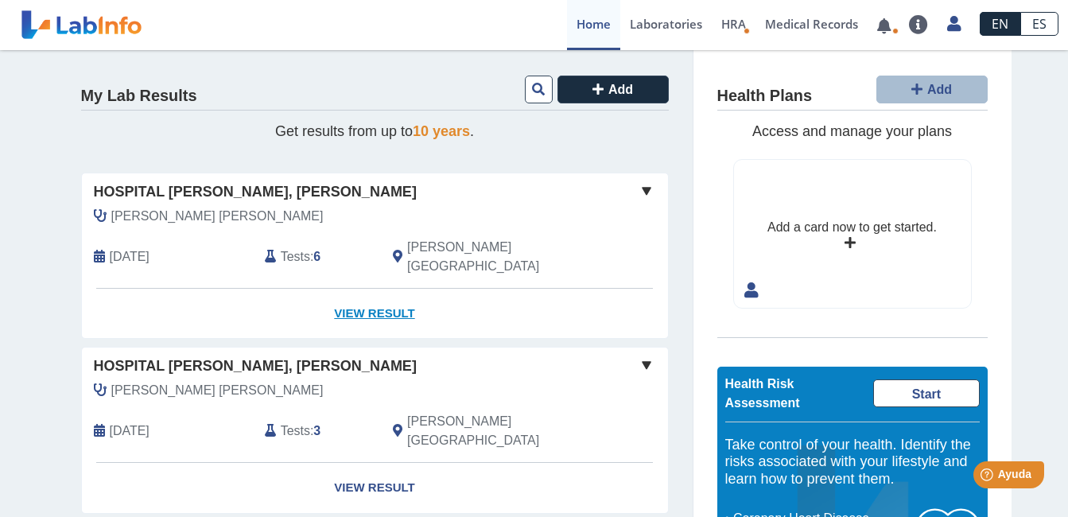
click at [363, 290] on link "View Result" at bounding box center [375, 314] width 586 height 50
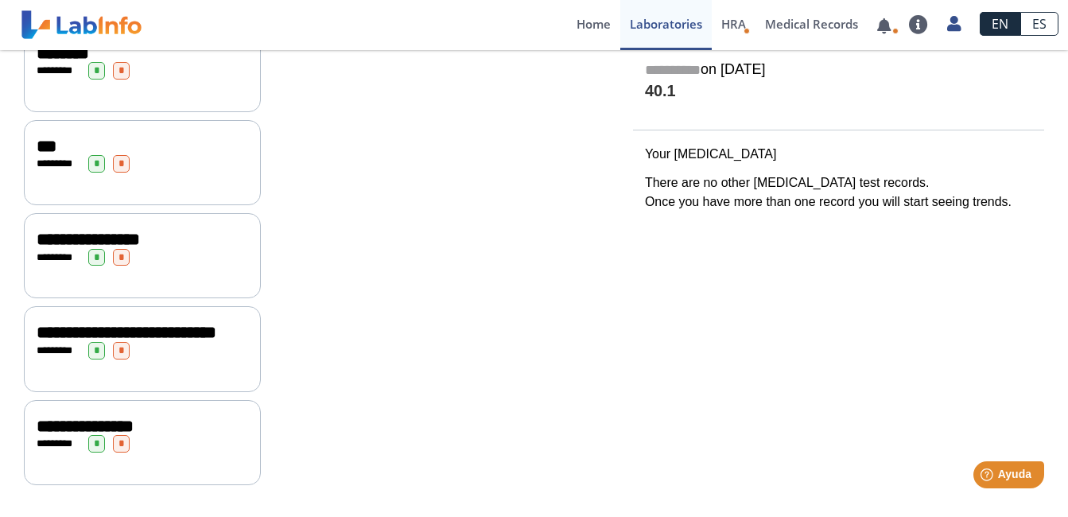
scroll to position [323, 0]
